Goal: Task Accomplishment & Management: Use online tool/utility

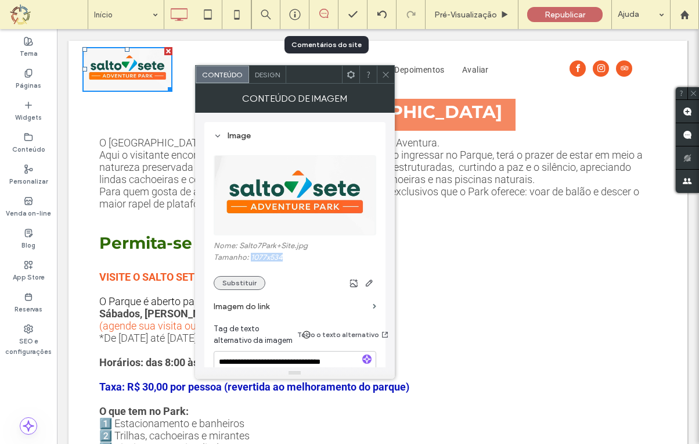
click at [236, 283] on button "Substituir" at bounding box center [240, 283] width 52 height 14
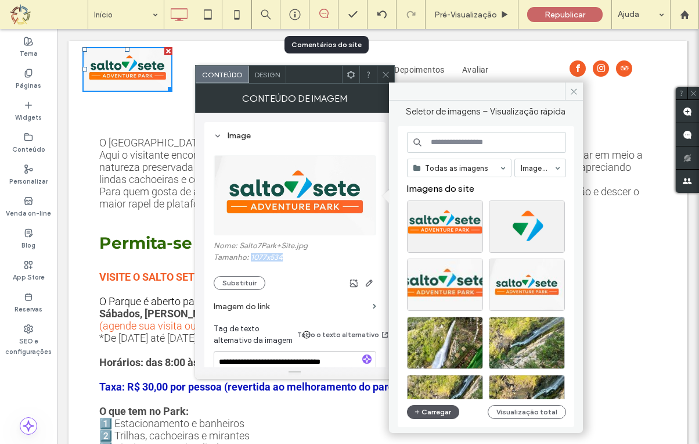
click at [433, 411] on button "Carregar" at bounding box center [433, 412] width 53 height 14
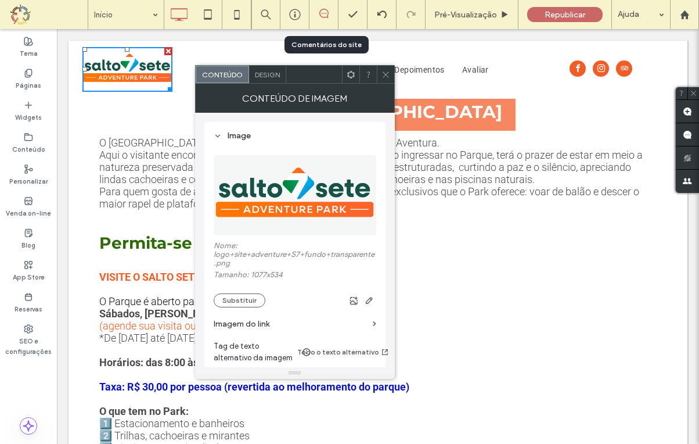
click at [476, 284] on p at bounding box center [378, 289] width 558 height 12
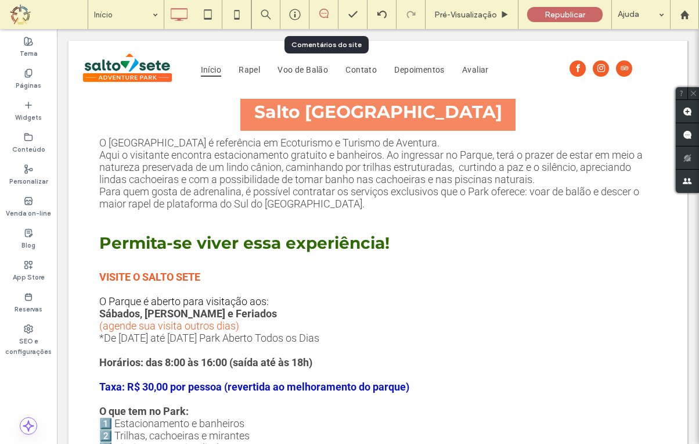
scroll to position [205, 0]
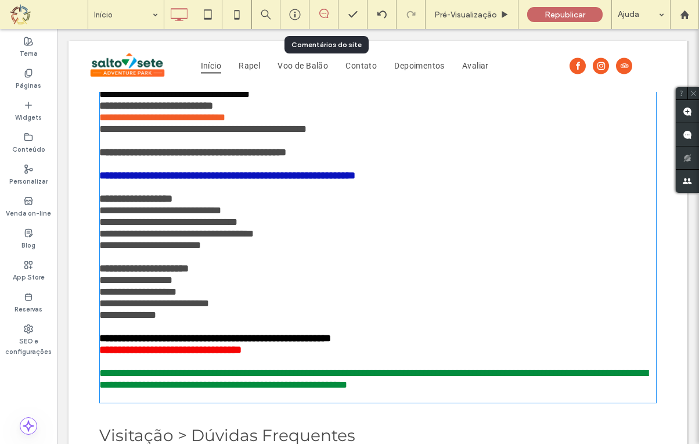
type input "******"
type input "**"
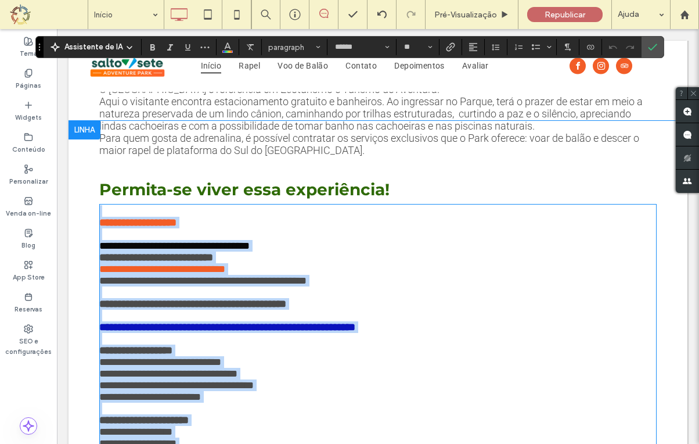
scroll to position [0, 0]
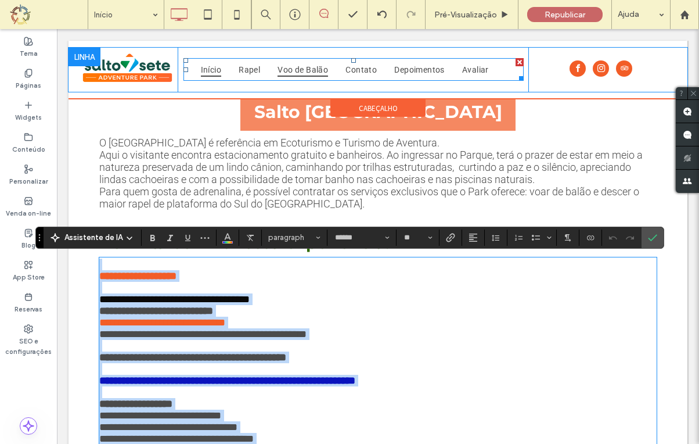
click at [293, 70] on span "Voo de Balão" at bounding box center [303, 69] width 51 height 15
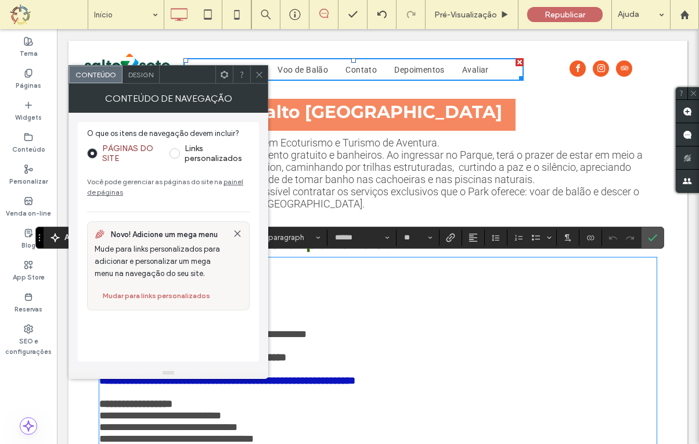
click at [573, 123] on div "**********" at bounding box center [378, 438] width 558 height 691
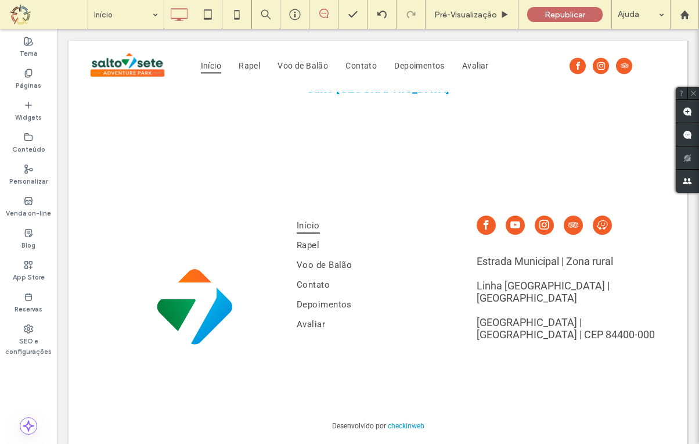
scroll to position [2773, 0]
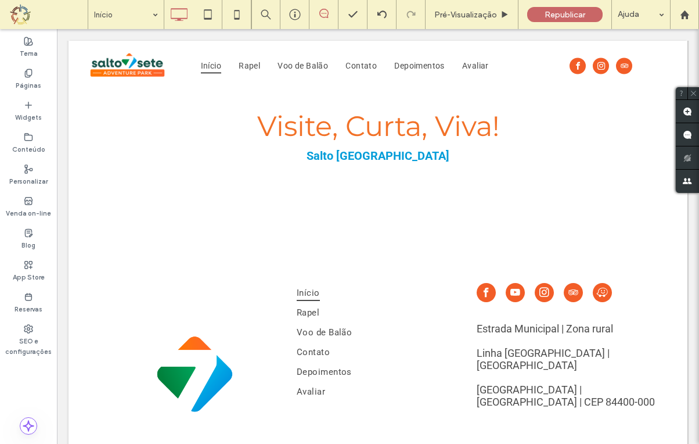
click at [193, 351] on img at bounding box center [192, 376] width 186 height 186
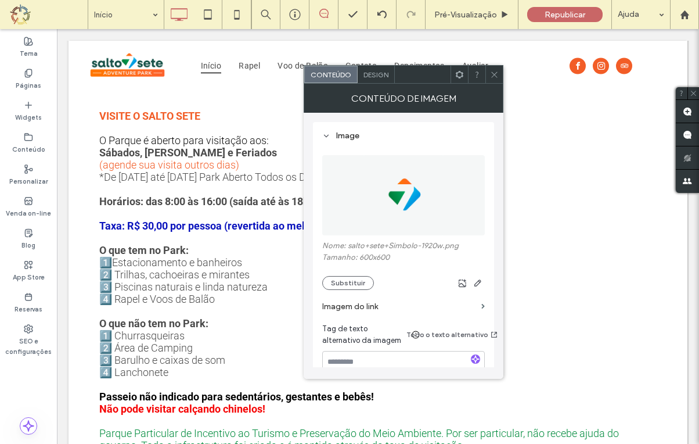
scroll to position [0, 0]
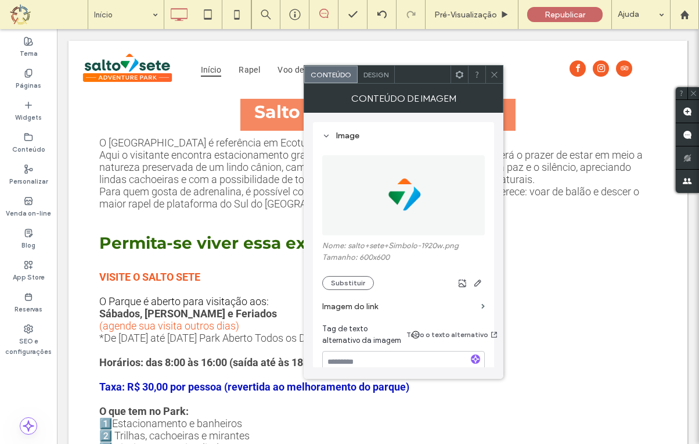
click at [496, 78] on icon at bounding box center [494, 74] width 9 height 9
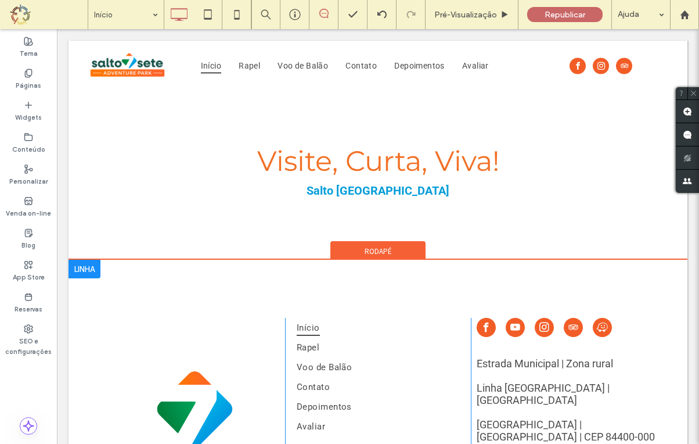
scroll to position [2821, 0]
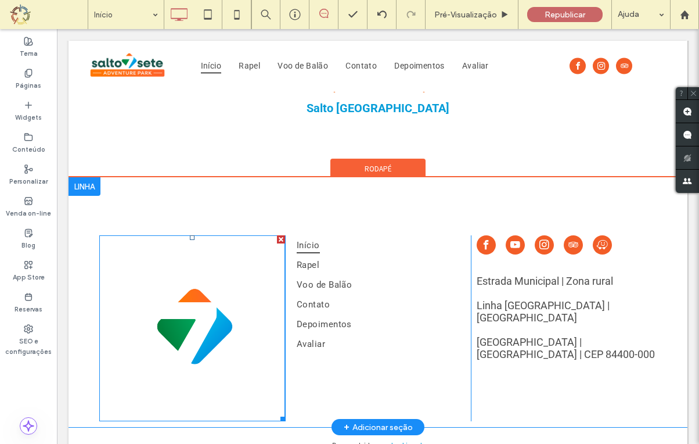
click at [196, 321] on img at bounding box center [192, 328] width 186 height 186
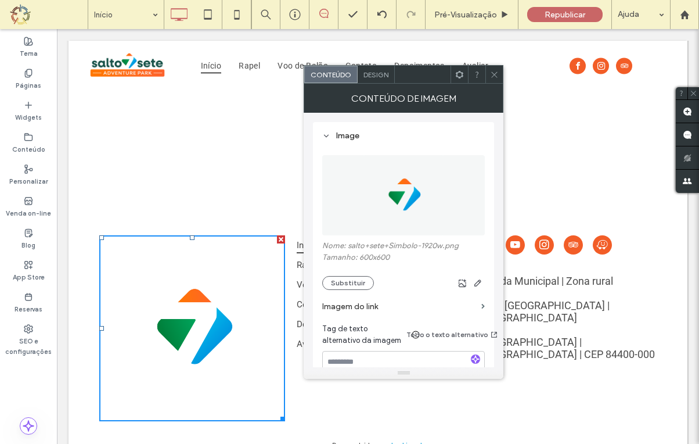
scroll to position [2840, 0]
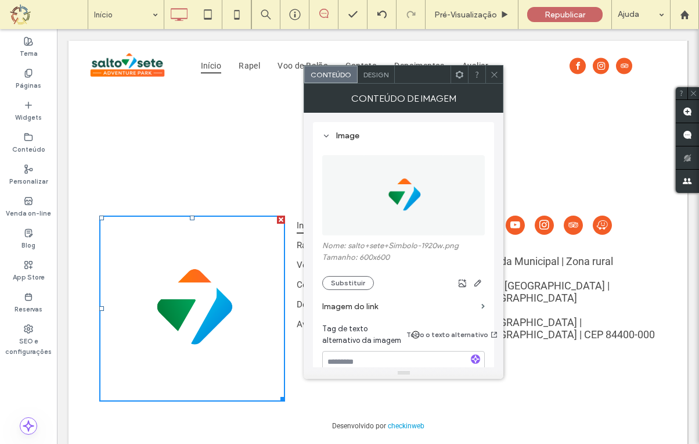
click at [95, 114] on div "Visite, Curta, Viva! Salto Sete Adventure Park Click To Paste Linha + Adicionar…" at bounding box center [378, 74] width 619 height 168
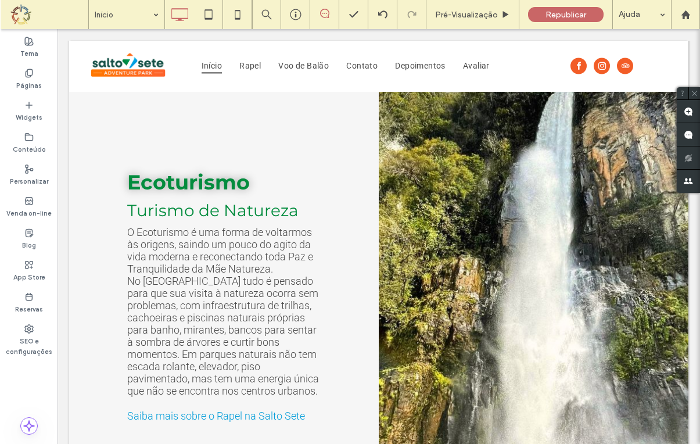
scroll to position [0, 0]
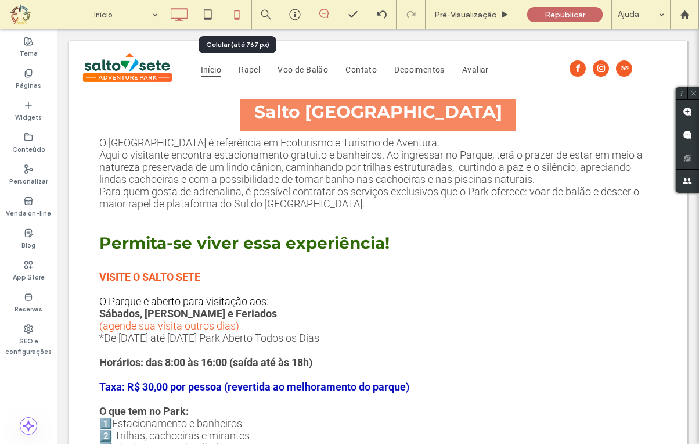
click at [238, 11] on icon at bounding box center [236, 14] width 23 height 23
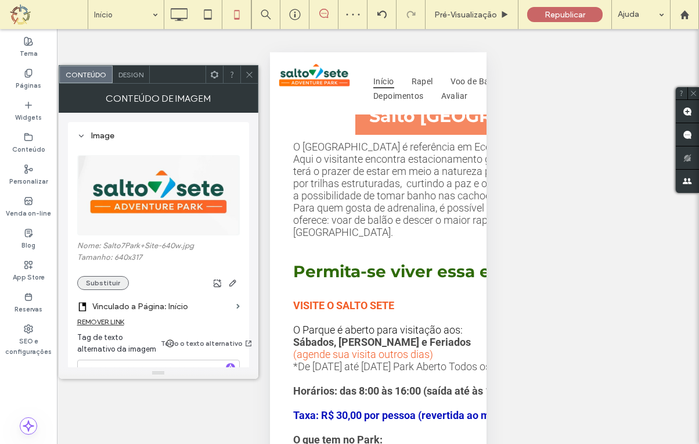
click at [109, 281] on button "Substituir" at bounding box center [103, 283] width 52 height 14
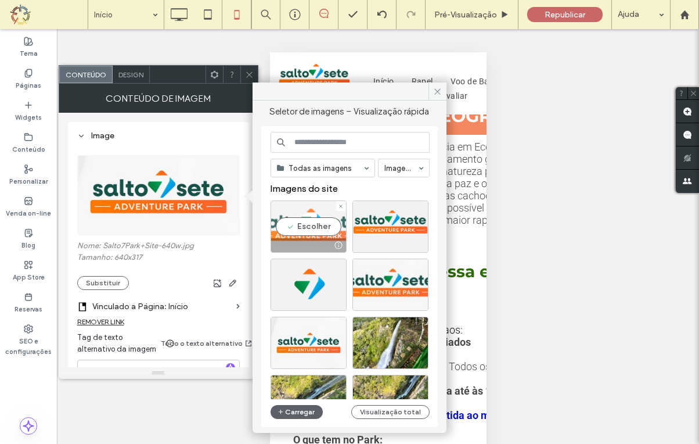
click at [306, 231] on div "Escolher" at bounding box center [309, 226] width 76 height 52
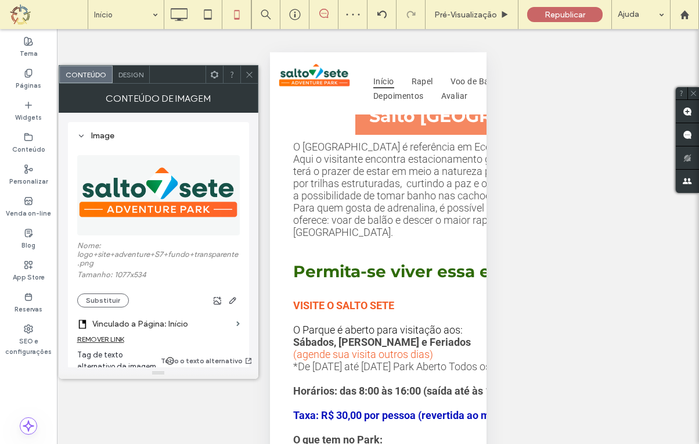
click at [546, 163] on div at bounding box center [378, 251] width 643 height 444
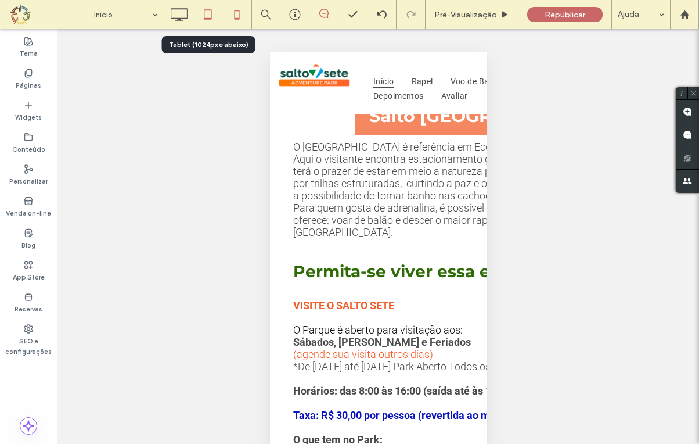
click at [208, 26] on div at bounding box center [207, 14] width 29 height 29
click at [208, 21] on icon at bounding box center [207, 14] width 23 height 23
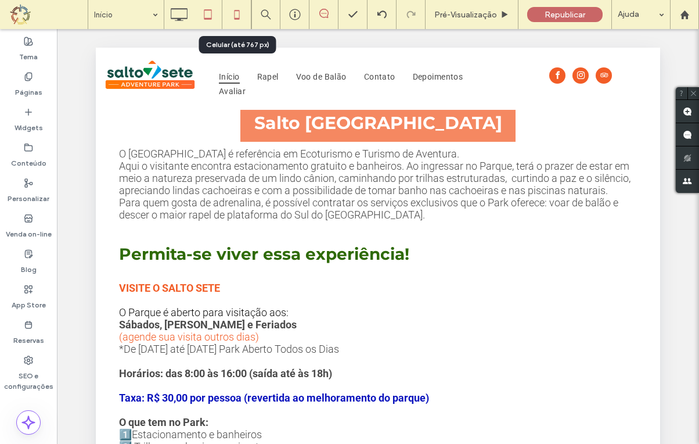
click at [236, 10] on use at bounding box center [236, 14] width 5 height 9
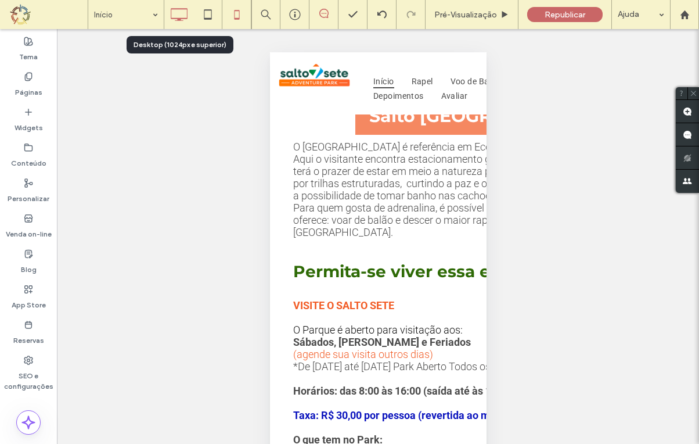
click at [179, 17] on icon at bounding box center [178, 14] width 23 height 23
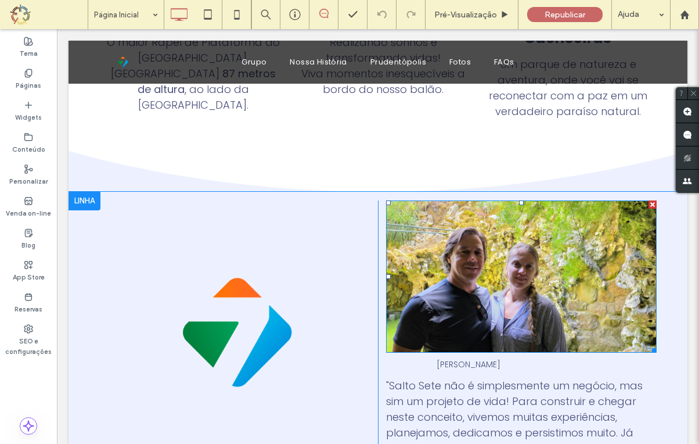
scroll to position [1308, 0]
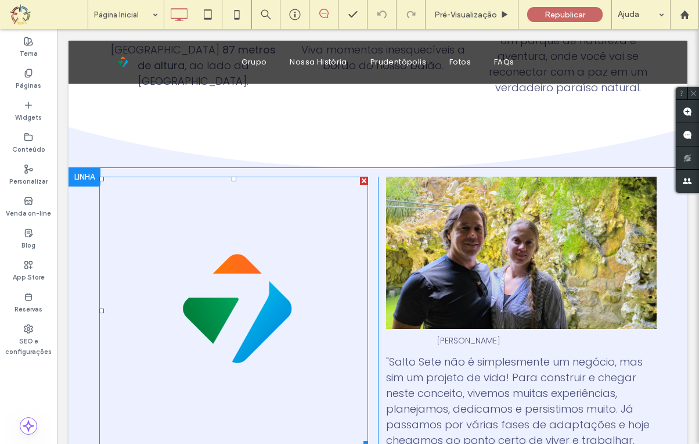
click at [238, 282] on img at bounding box center [233, 311] width 269 height 269
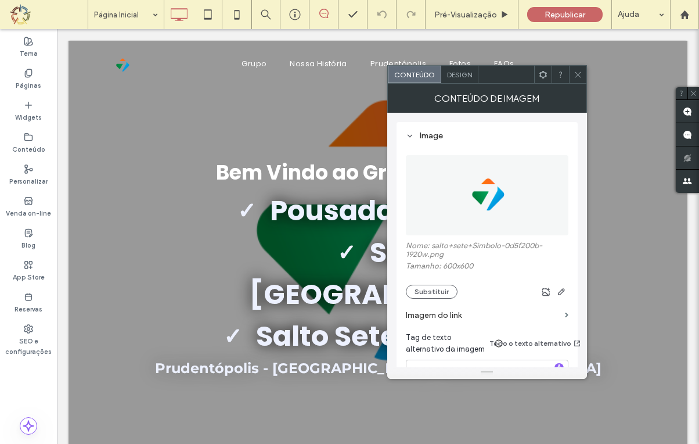
scroll to position [0, 0]
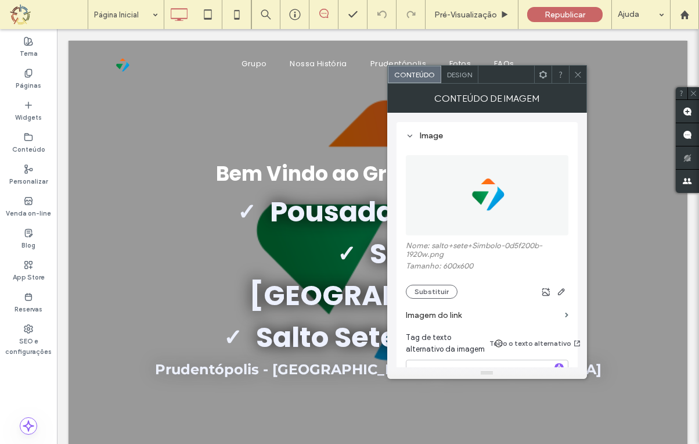
click at [131, 361] on h3 "Prudentópolis - [GEOGRAPHIC_DATA] - [GEOGRAPHIC_DATA]" at bounding box center [378, 369] width 619 height 17
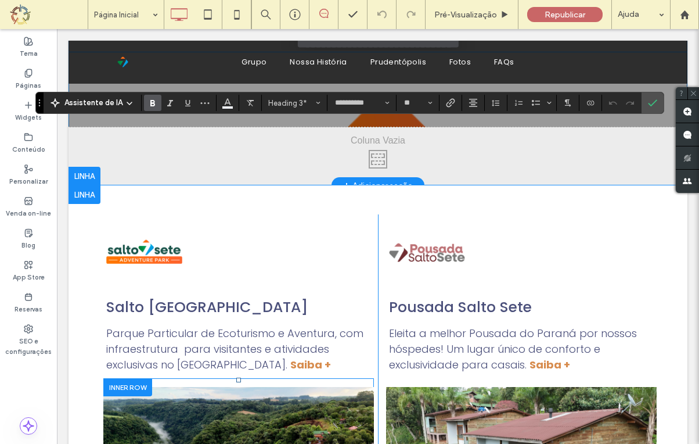
scroll to position [35, 0]
